Goal: Check status

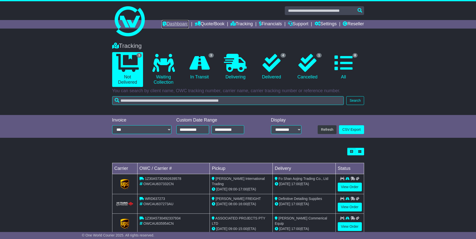
click at [170, 24] on link "Dashboard" at bounding box center [175, 24] width 27 height 9
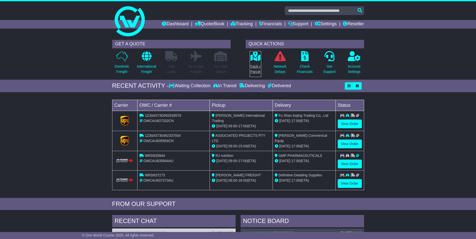
click at [254, 61] on link "Track a Parcel" at bounding box center [255, 64] width 12 height 26
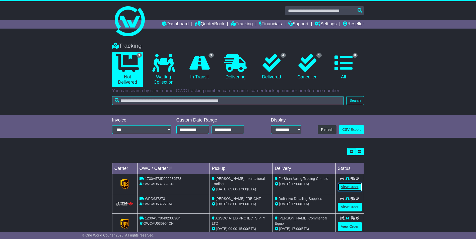
click at [357, 186] on link "View Order" at bounding box center [350, 187] width 24 height 9
